Goal: Information Seeking & Learning: Find specific fact

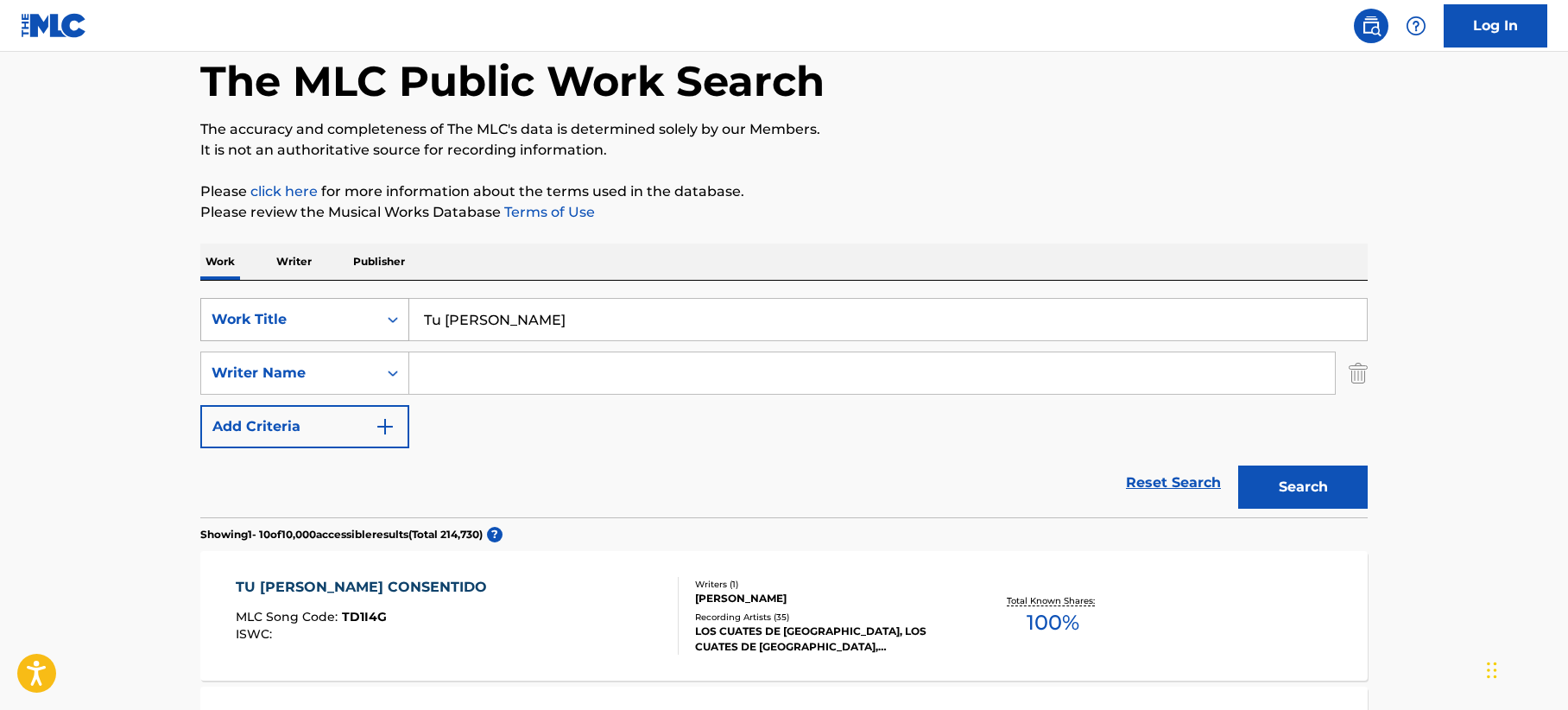
click at [326, 314] on div "Work Title" at bounding box center [289, 319] width 156 height 20
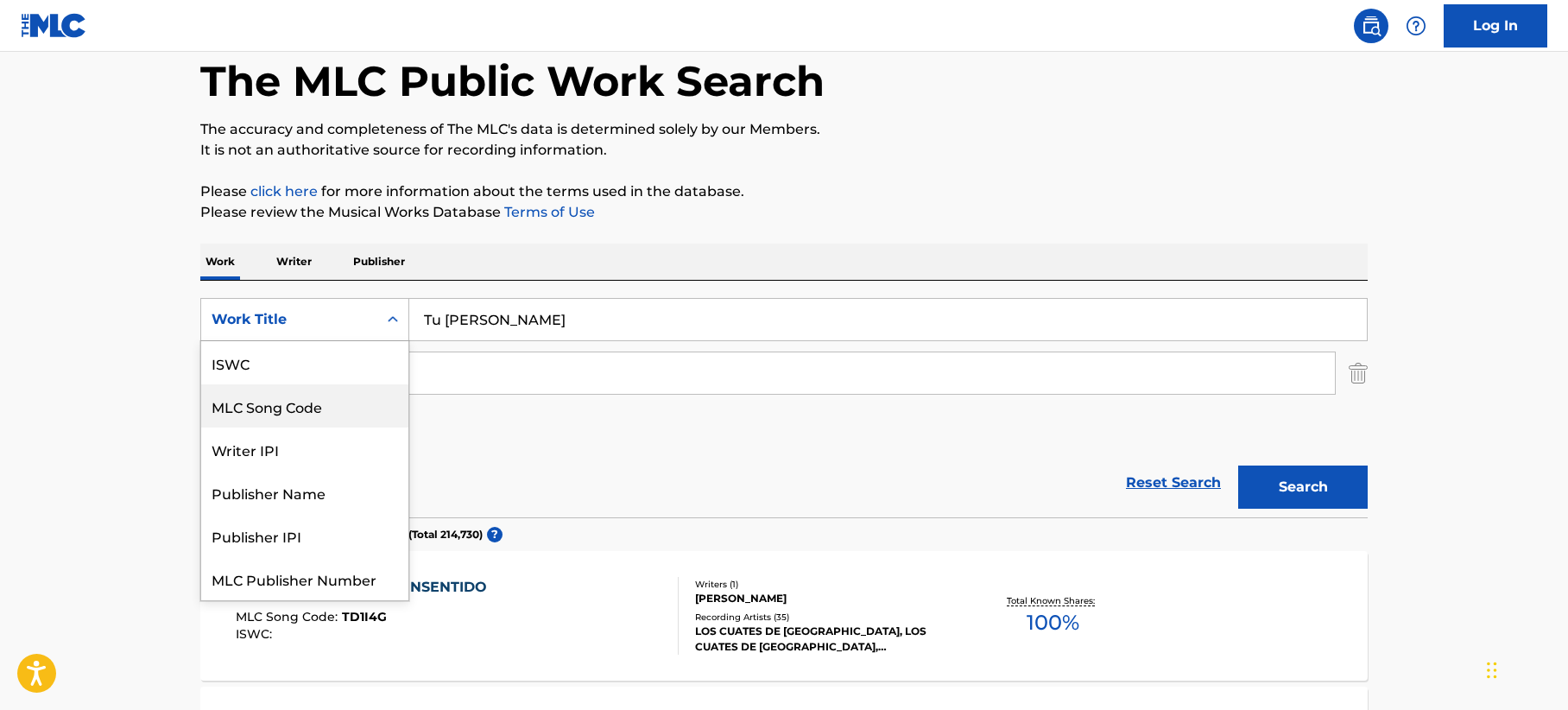
click at [285, 399] on div "MLC Song Code" at bounding box center [304, 406] width 207 height 44
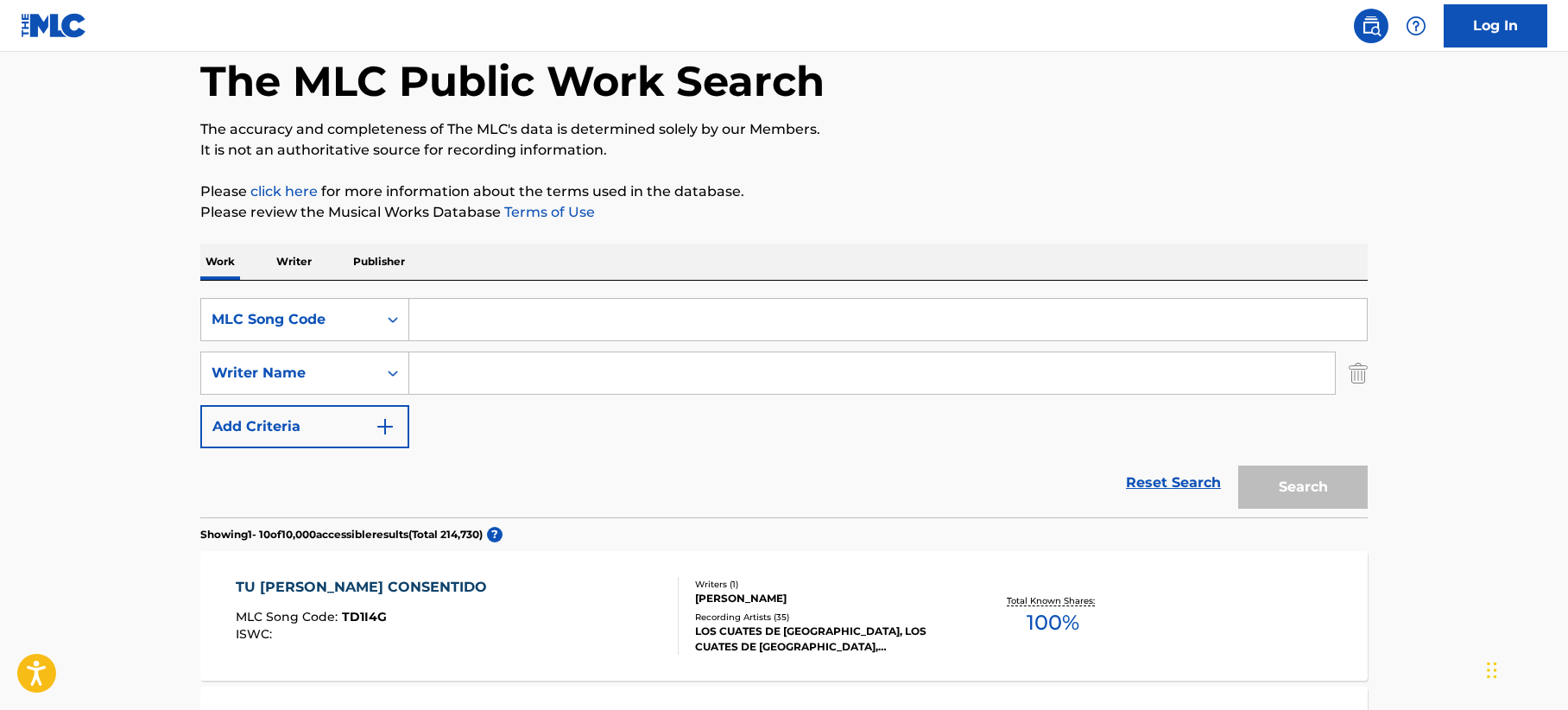
click at [490, 328] on input "Search Form" at bounding box center [888, 319] width 958 height 42
paste input "W52WMQ"
click at [1267, 485] on button "Search" at bounding box center [1303, 487] width 130 height 44
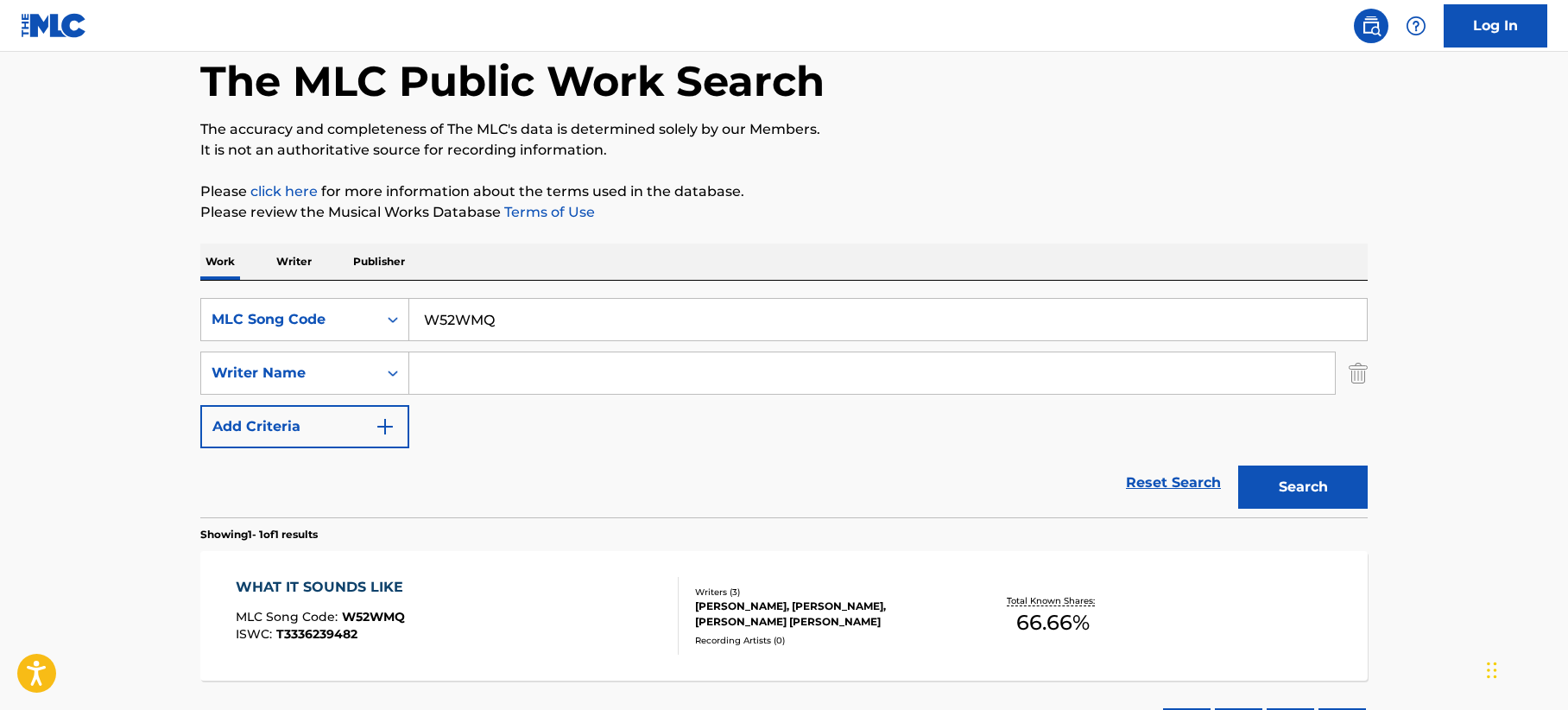
drag, startPoint x: 496, startPoint y: 305, endPoint x: 213, endPoint y: 295, distance: 283.2
click at [213, 295] on div "SearchWithCriteria37faeba4-bfad-4016-9a41-d91039ef1744 MLC Song Code W52WMQ Sea…" at bounding box center [784, 399] width 1168 height 237
paste input "TX2NKF"
type input "TX2NKF"
click at [1287, 489] on button "Search" at bounding box center [1303, 487] width 130 height 44
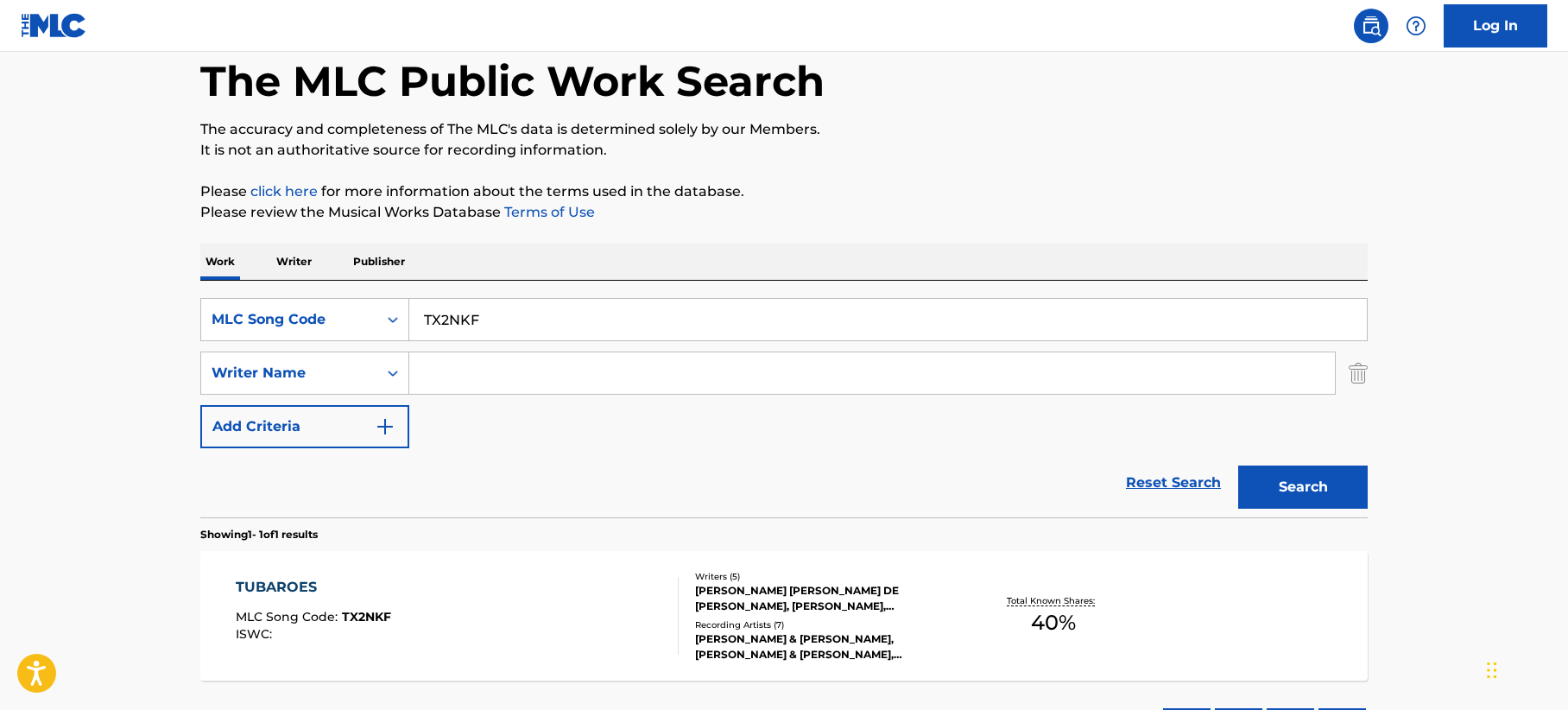
click at [423, 633] on div "TUBAROES MLC Song Code : TX2NKF ISWC :" at bounding box center [457, 616] width 444 height 77
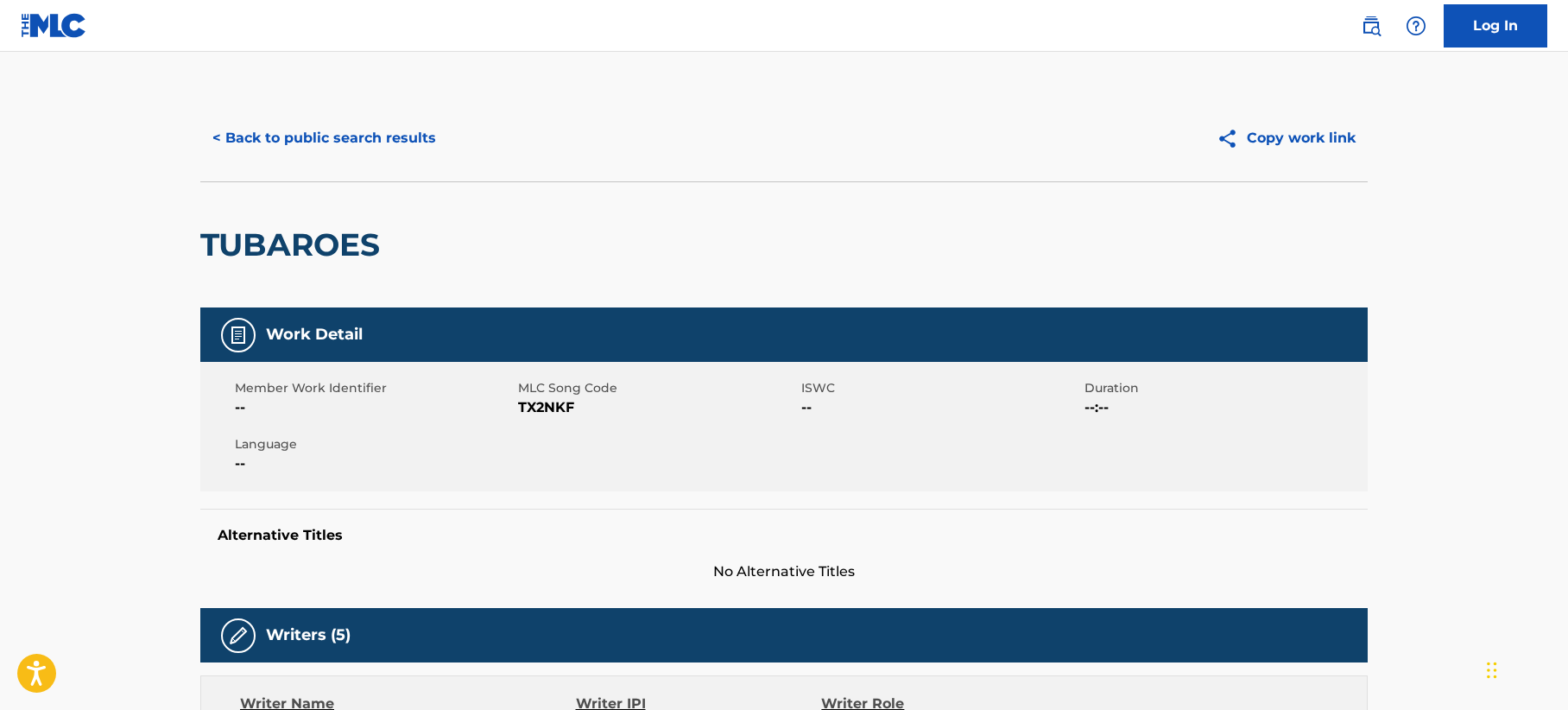
click at [341, 135] on button "< Back to public search results" at bounding box center [324, 138] width 248 height 44
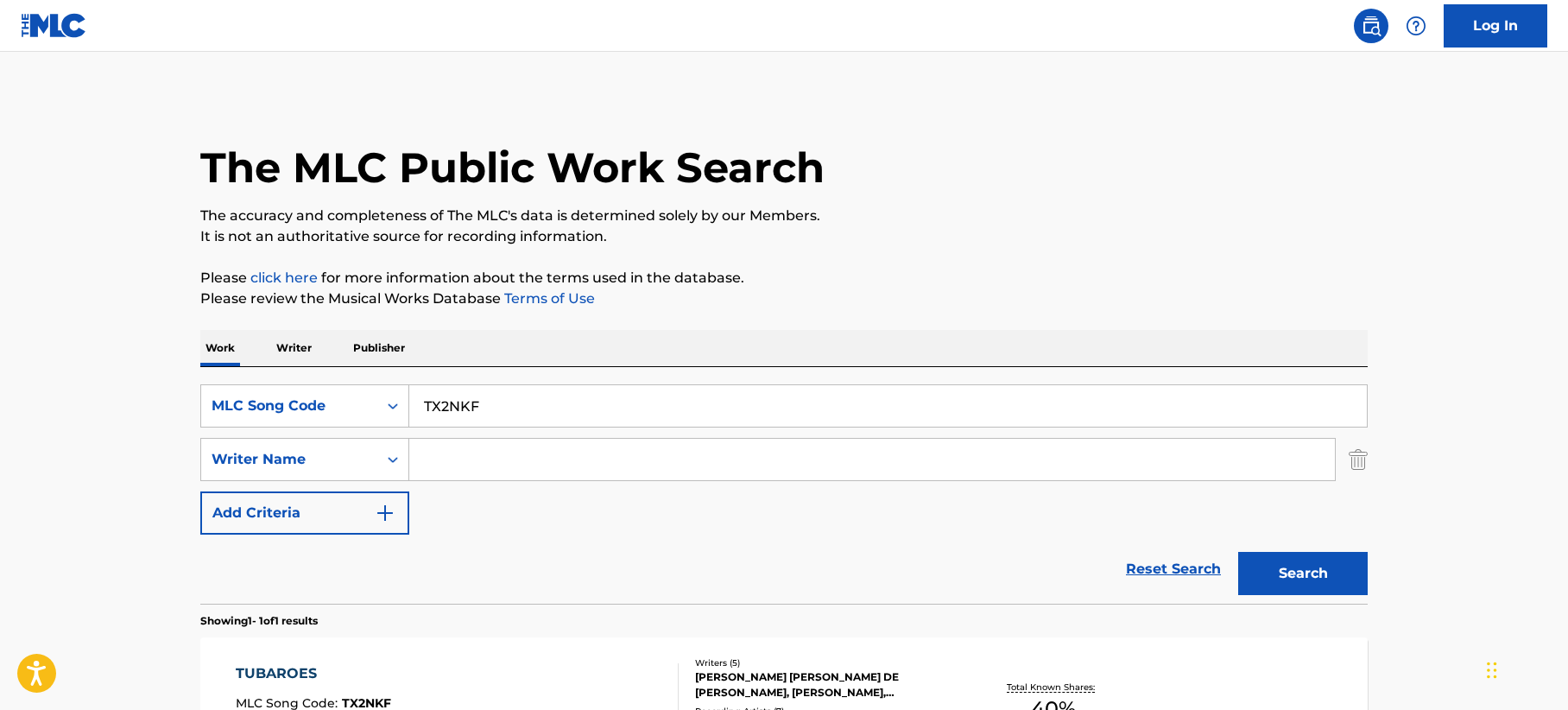
scroll to position [86, 0]
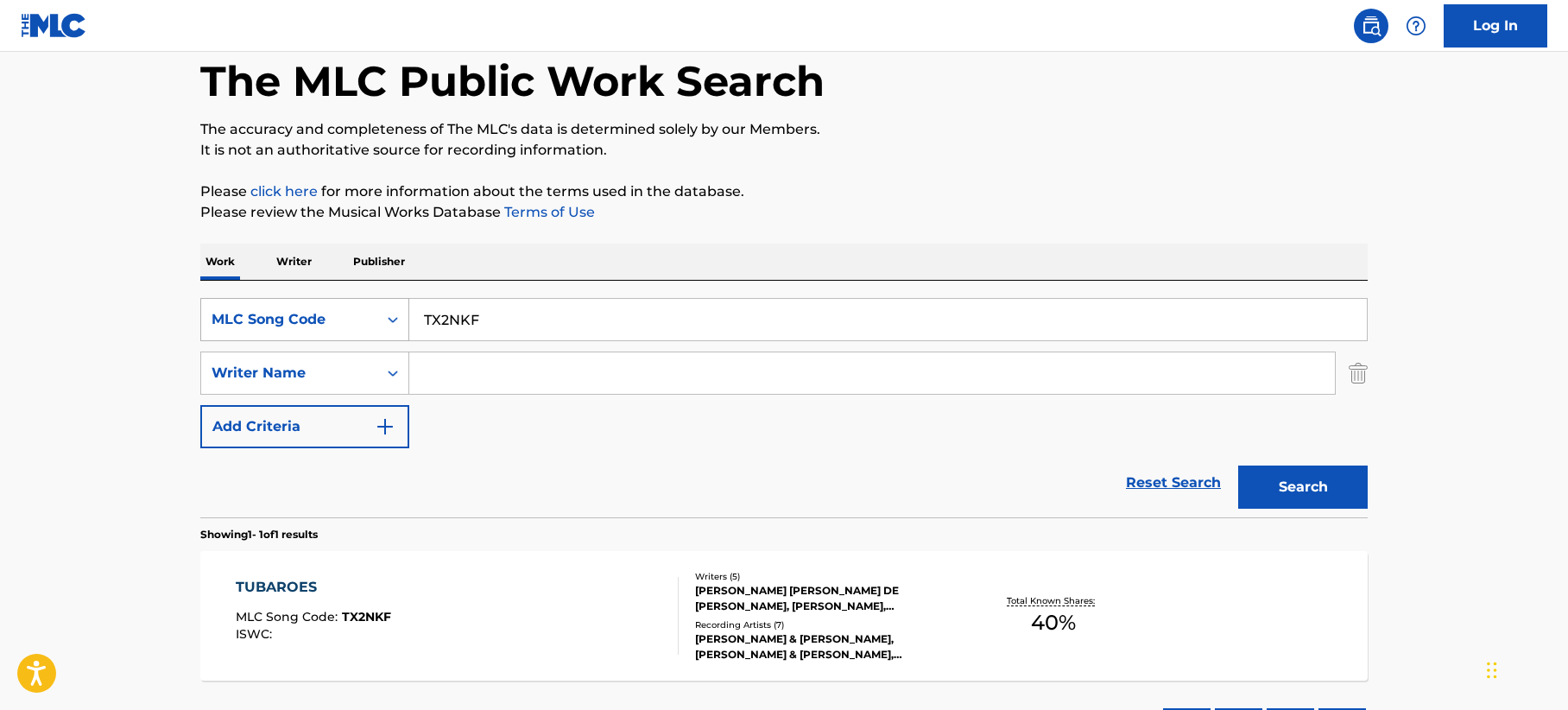
drag, startPoint x: 501, startPoint y: 312, endPoint x: 335, endPoint y: 308, distance: 166.0
click at [335, 308] on div "SearchWithCriteria37faeba4-bfad-4016-9a41-d91039ef1744 MLC Song Code TX2NKF" at bounding box center [784, 319] width 1168 height 44
paste input "LT34HT"
type input "LT34HT"
click at [1339, 490] on button "Search" at bounding box center [1303, 487] width 130 height 44
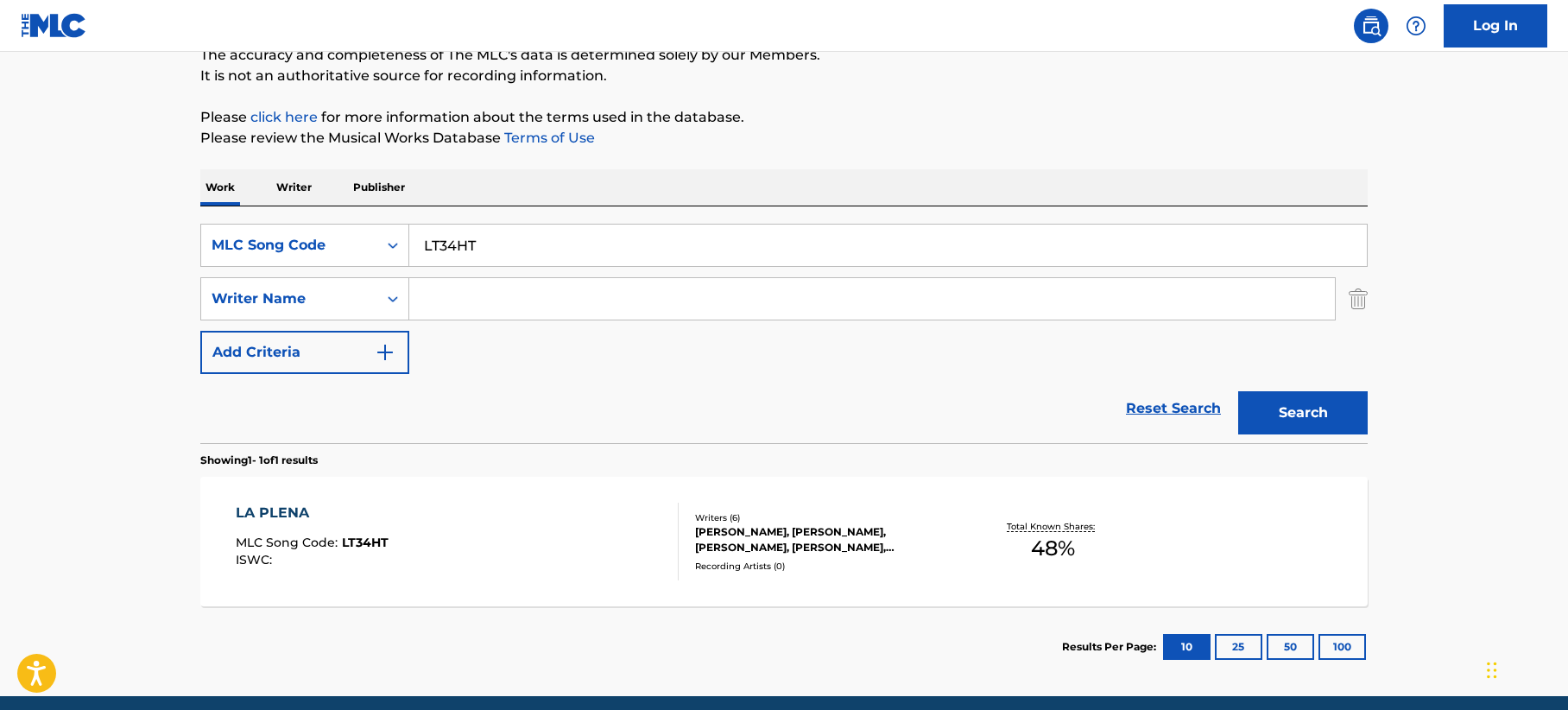
scroll to position [230, 0]
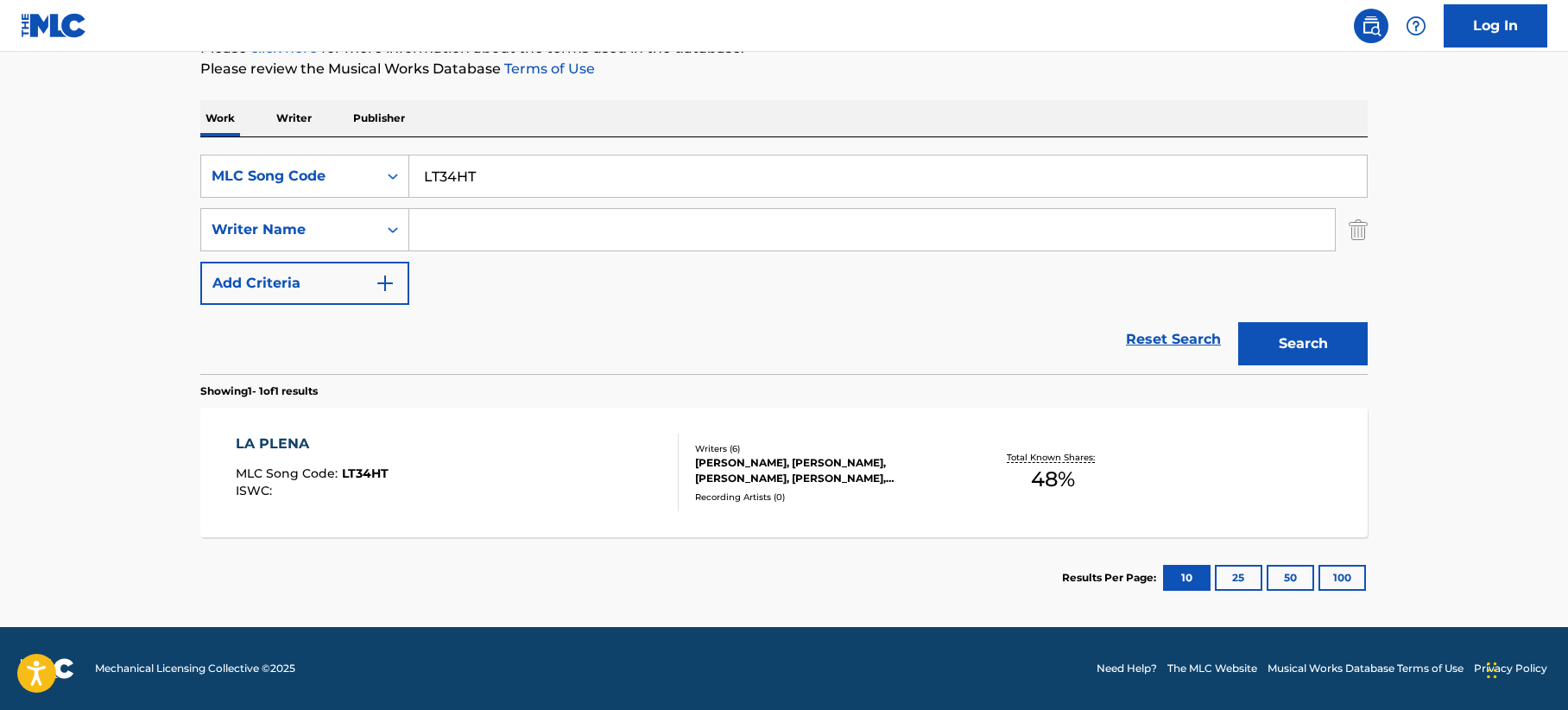
click at [605, 478] on div "LA PLENA MLC Song Code : LT34HT ISWC :" at bounding box center [457, 472] width 444 height 77
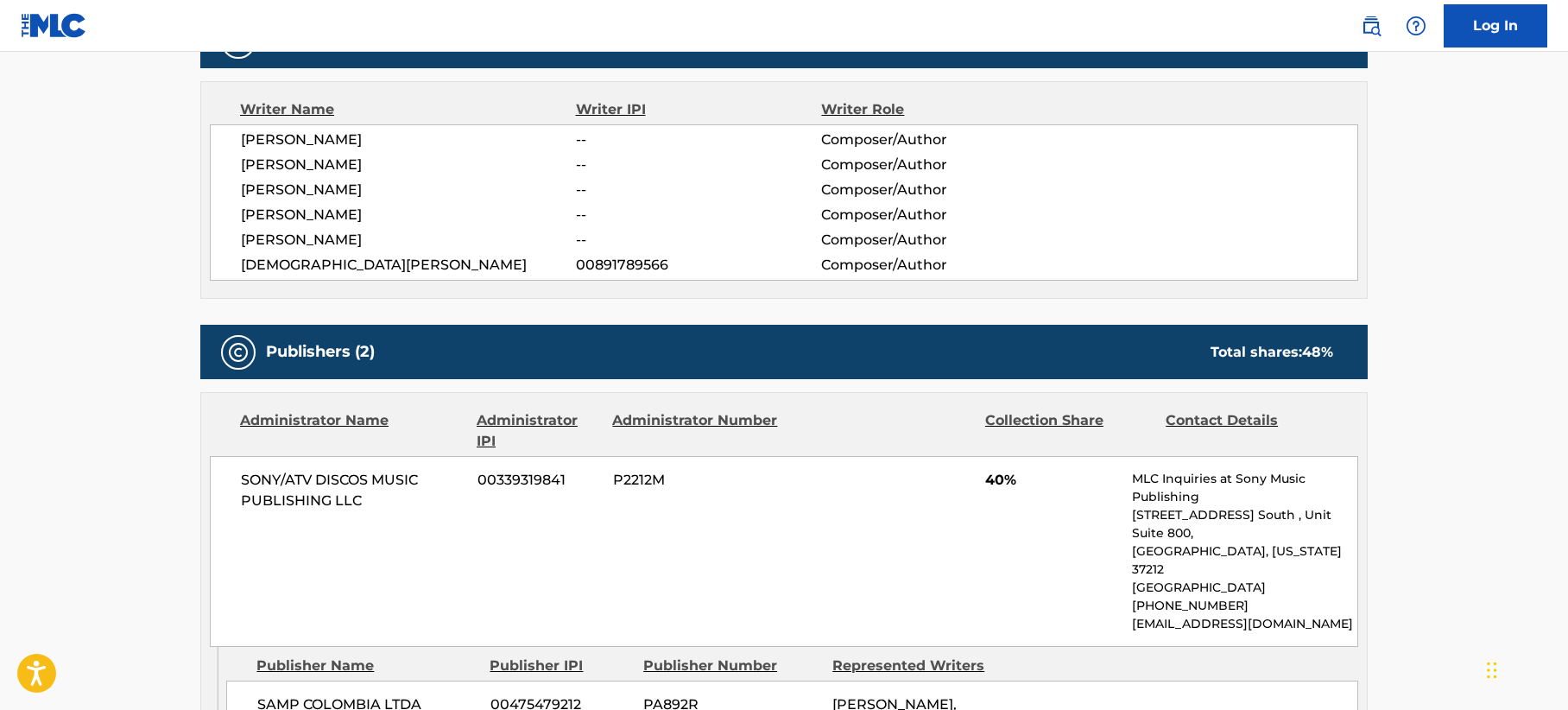
scroll to position [864, 0]
